Goal: Check status: Check status

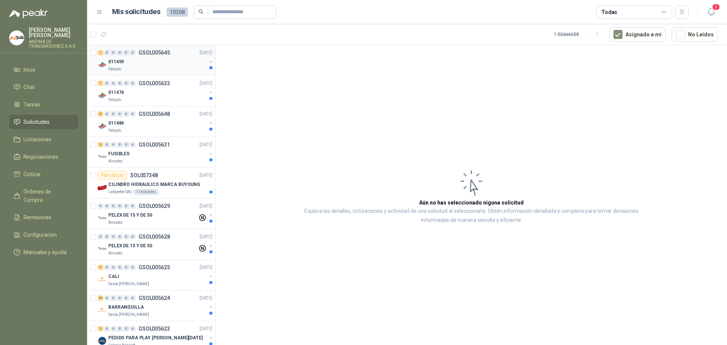
click at [153, 49] on div "1 0 0 0 0 0 GSOL005645 [DATE]" at bounding box center [156, 52] width 116 height 9
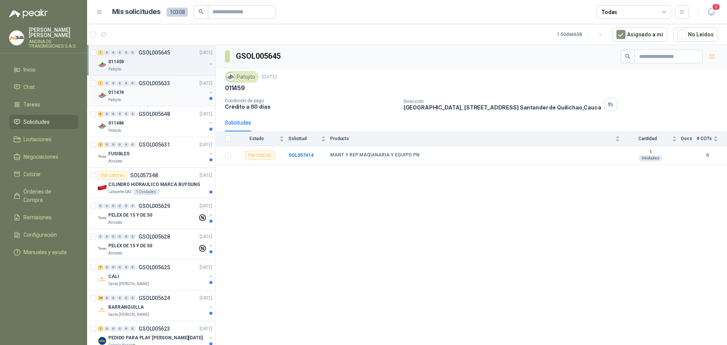
click at [158, 82] on p "GSOL005633" at bounding box center [154, 83] width 31 height 5
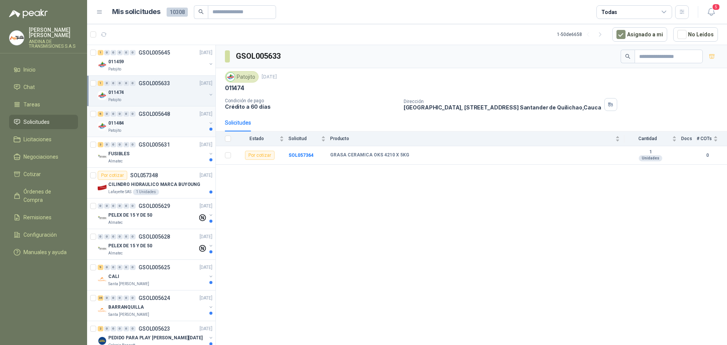
click at [158, 113] on p "GSOL005648" at bounding box center [154, 113] width 31 height 5
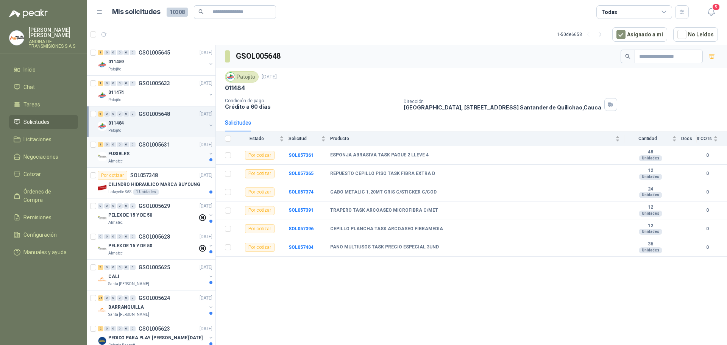
click at [160, 144] on p "GSOL005631" at bounding box center [154, 144] width 31 height 5
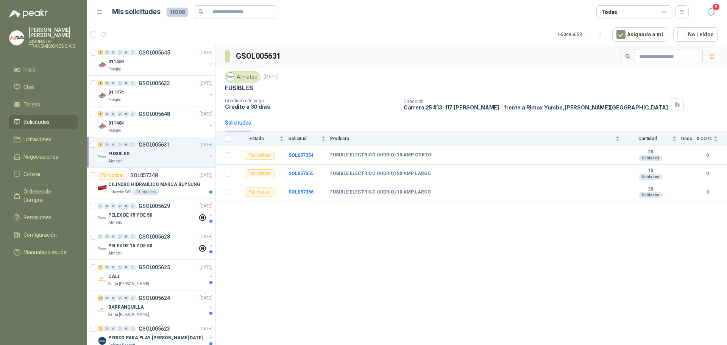
scroll to position [38, 0]
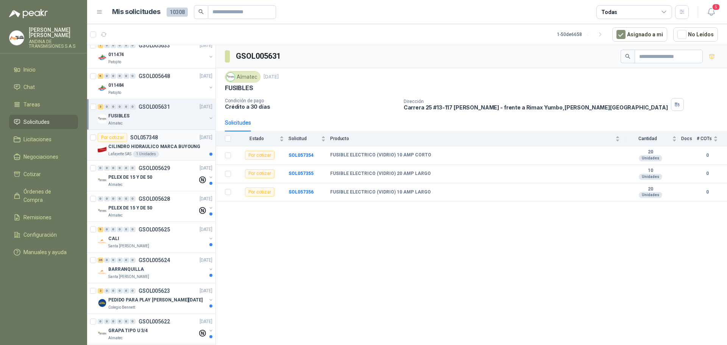
click at [148, 135] on p "SOL057348" at bounding box center [144, 137] width 28 height 5
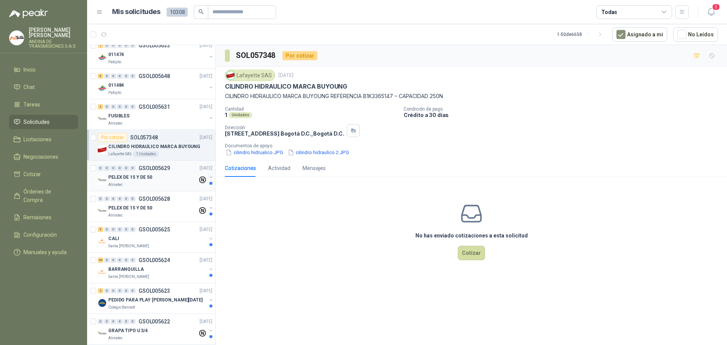
click at [154, 167] on p "GSOL005629" at bounding box center [154, 167] width 31 height 5
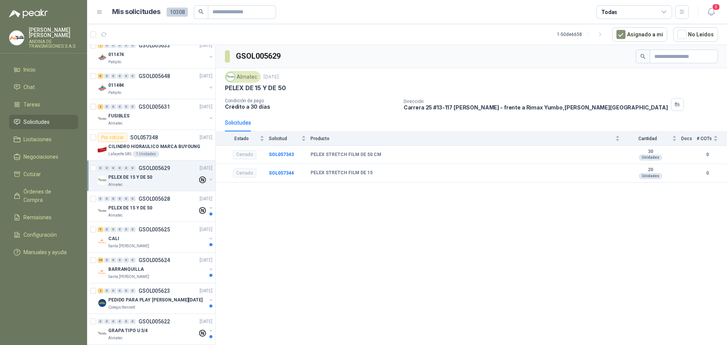
scroll to position [76, 0]
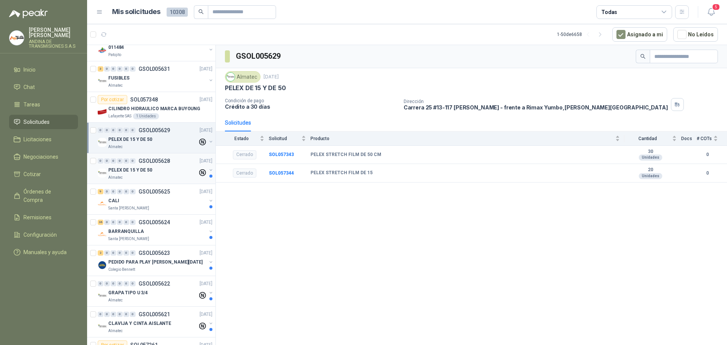
click at [155, 162] on p "GSOL005628" at bounding box center [154, 160] width 31 height 5
click at [165, 191] on p "GSOL005625" at bounding box center [154, 191] width 31 height 5
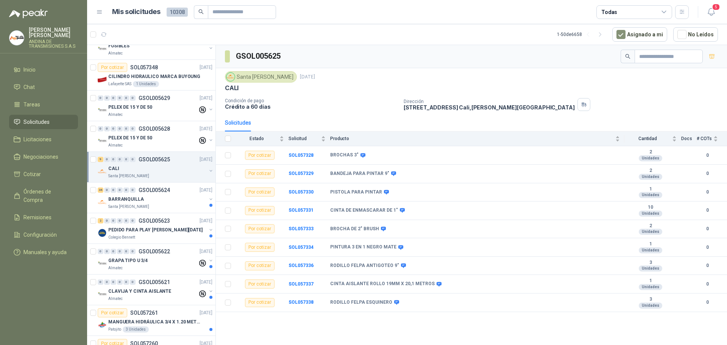
scroll to position [151, 0]
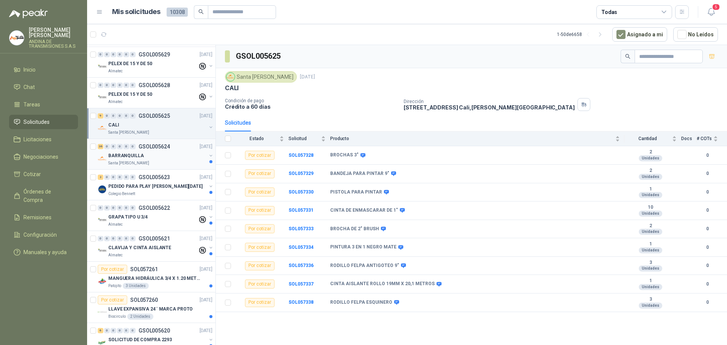
click at [157, 145] on p "GSOL005624" at bounding box center [154, 146] width 31 height 5
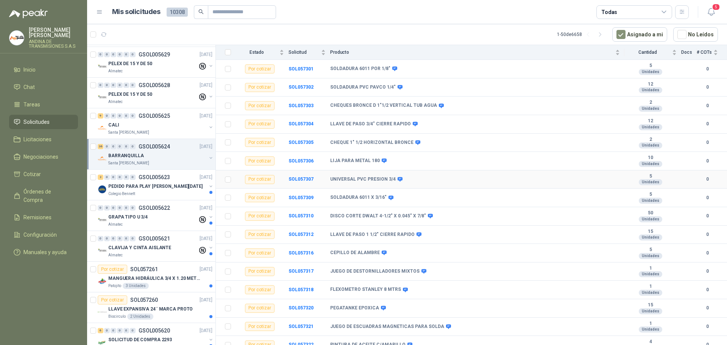
scroll to position [461, 0]
click at [155, 177] on p "GSOL005623" at bounding box center [154, 176] width 31 height 5
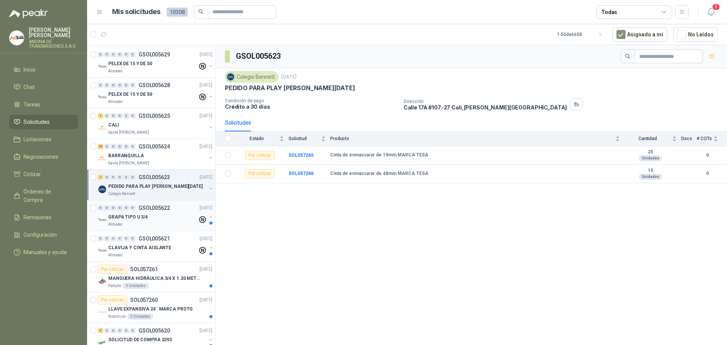
click at [155, 206] on p "GSOL005622" at bounding box center [154, 207] width 31 height 5
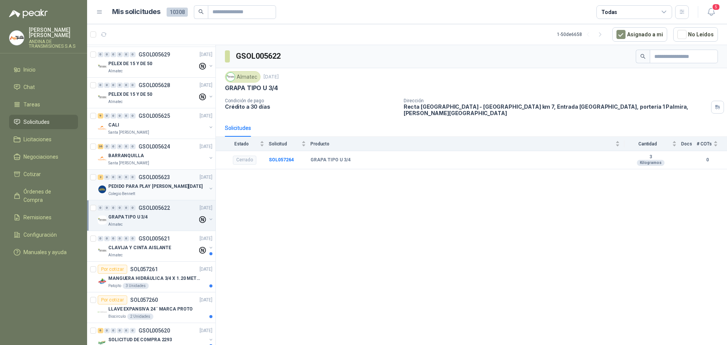
click at [159, 178] on p "GSOL005623" at bounding box center [154, 176] width 31 height 5
